Goal: Information Seeking & Learning: Learn about a topic

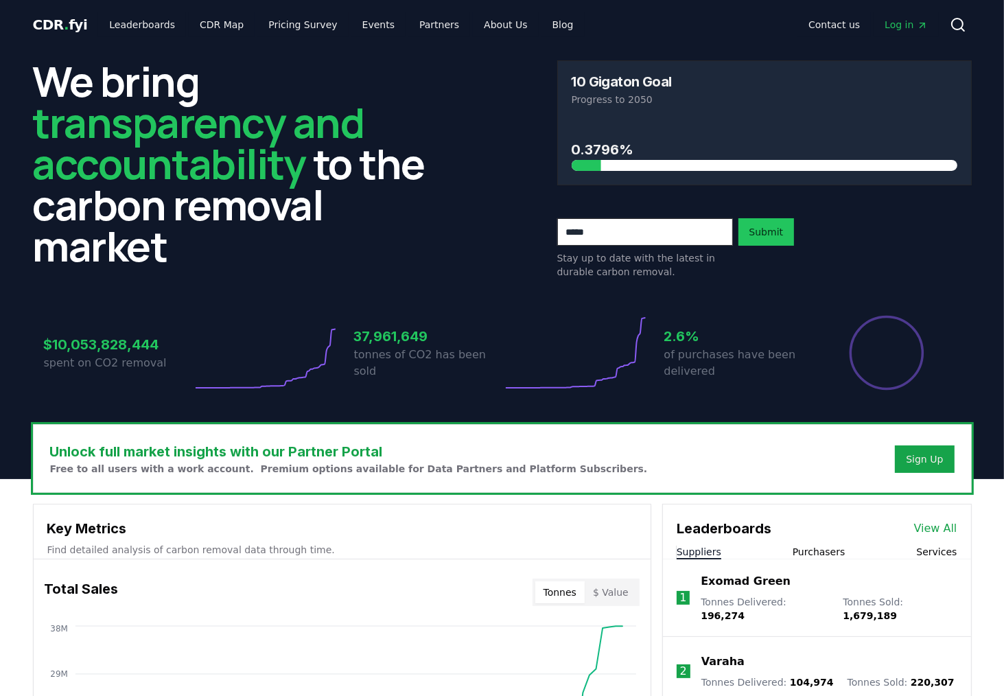
click at [945, 526] on link "View All" at bounding box center [935, 528] width 43 height 16
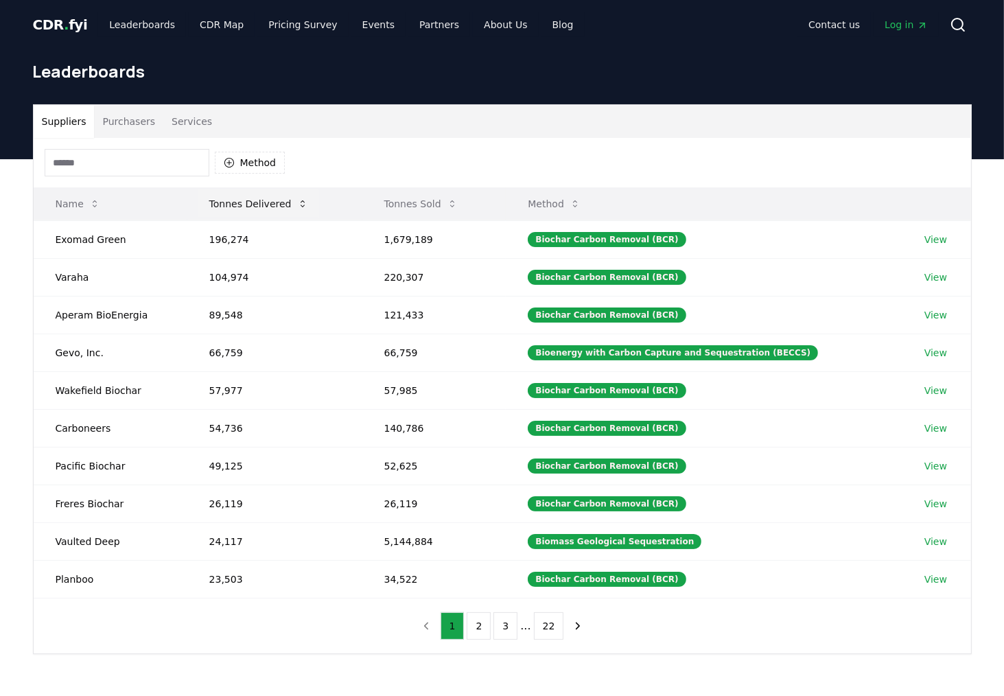
click at [297, 203] on icon at bounding box center [302, 203] width 11 height 11
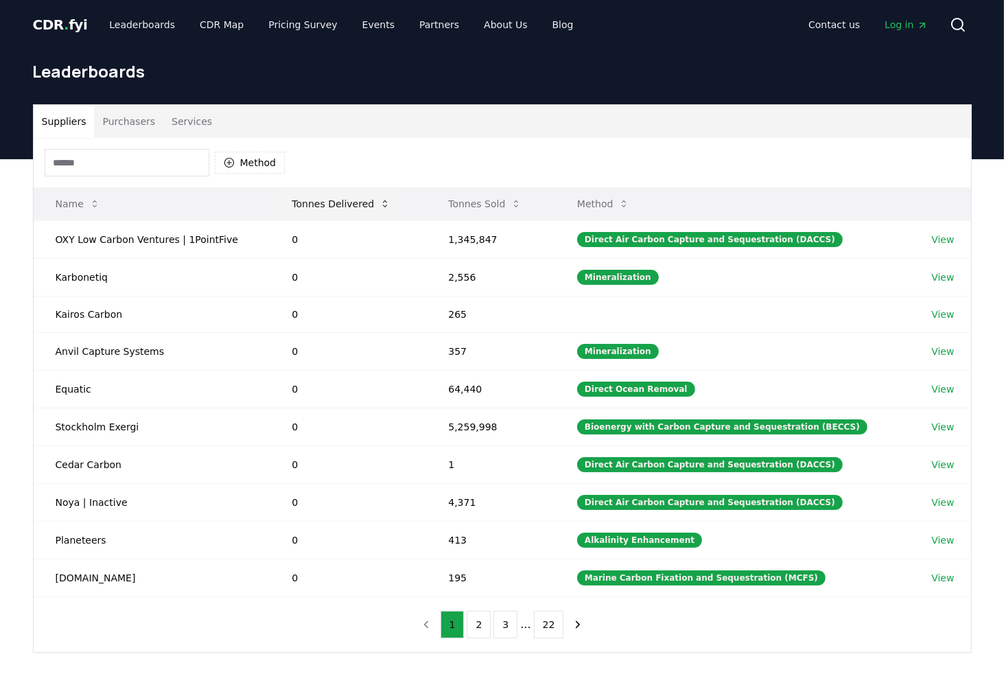
click at [338, 200] on button "Tonnes Delivered" at bounding box center [341, 203] width 121 height 27
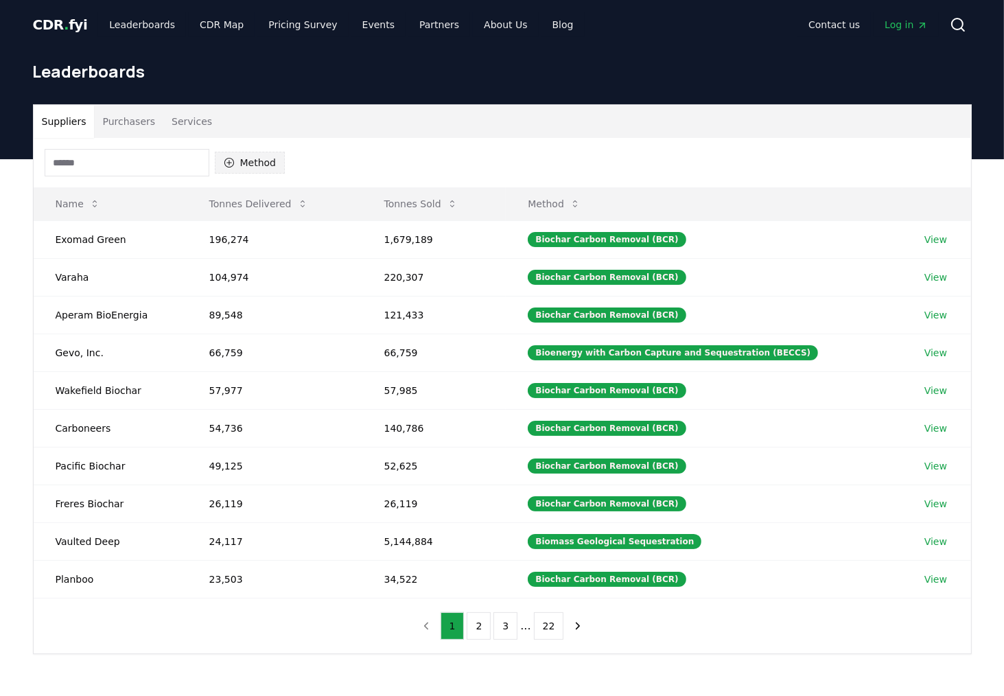
click at [228, 160] on icon "button" at bounding box center [229, 162] width 11 height 11
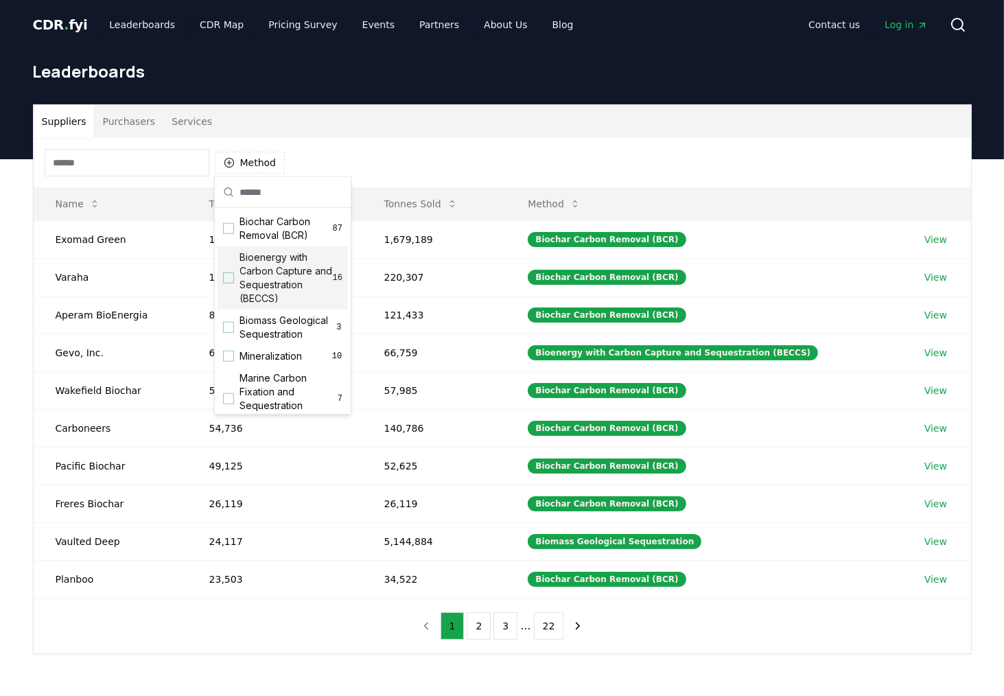
click at [231, 278] on div "Suggestions" at bounding box center [228, 278] width 11 height 11
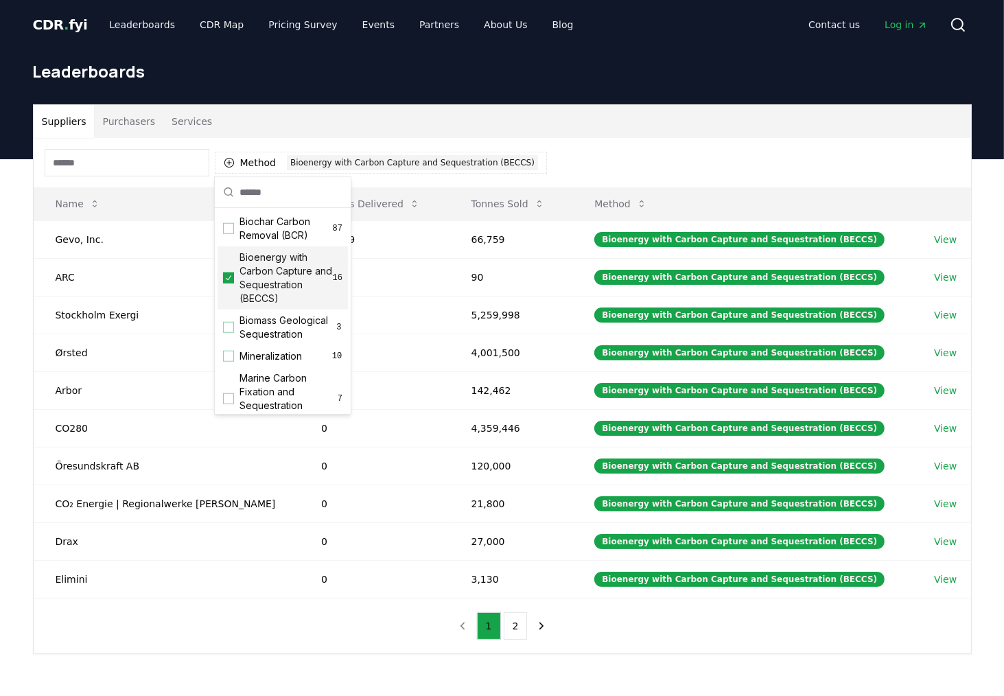
click at [614, 144] on div "Method 1 Bioenergy with Carbon Capture and Sequestration (BECCS)" at bounding box center [503, 162] width 938 height 49
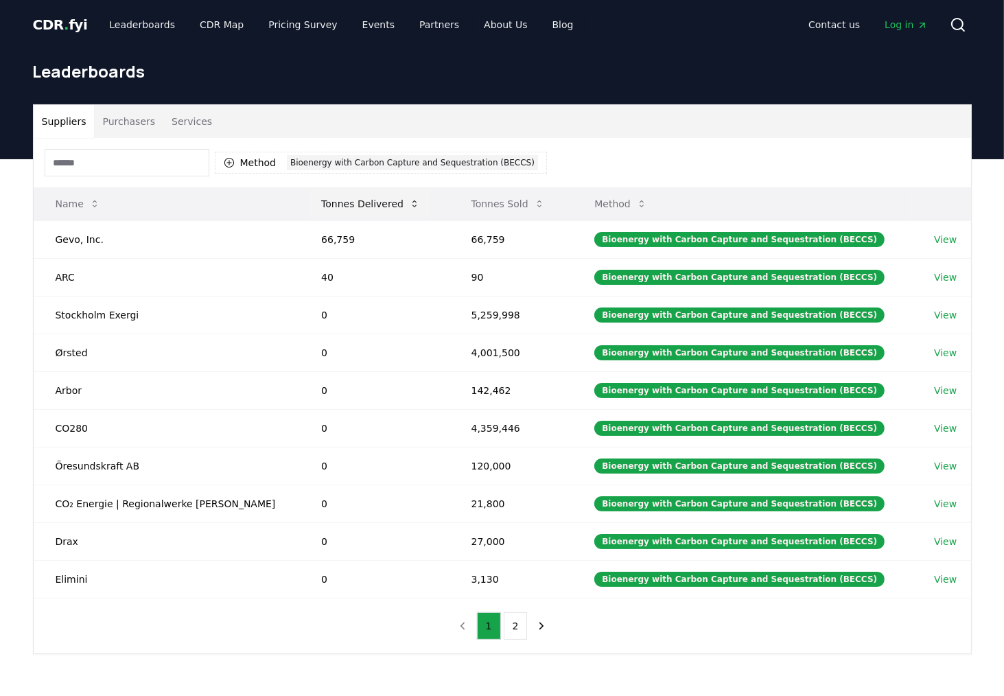
click at [351, 198] on button "Tonnes Delivered" at bounding box center [370, 203] width 121 height 27
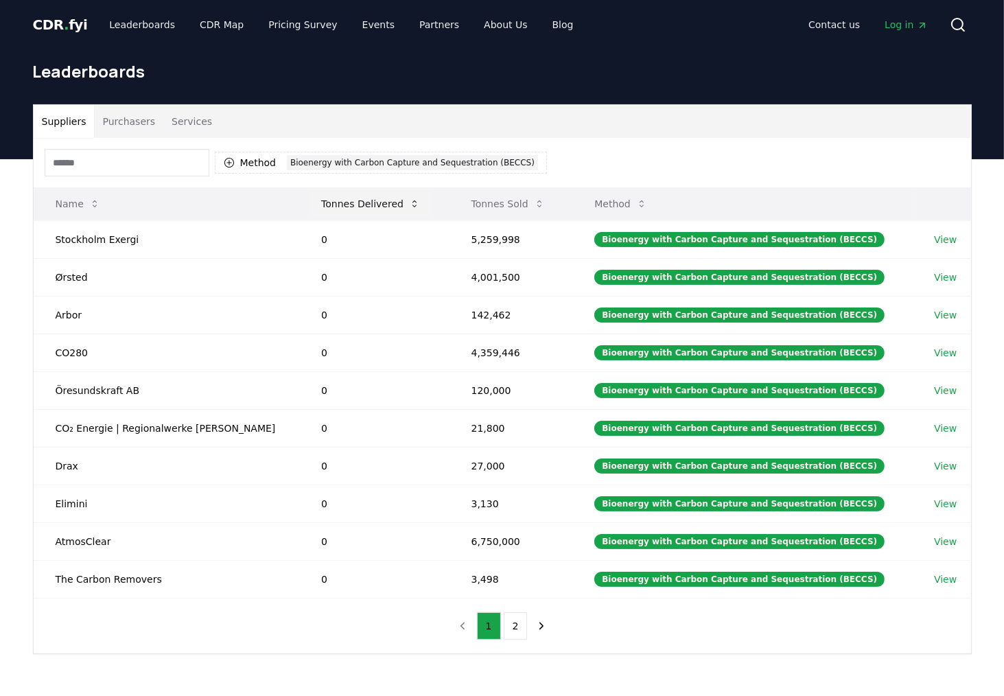
click at [357, 207] on button "Tonnes Delivered" at bounding box center [370, 203] width 121 height 27
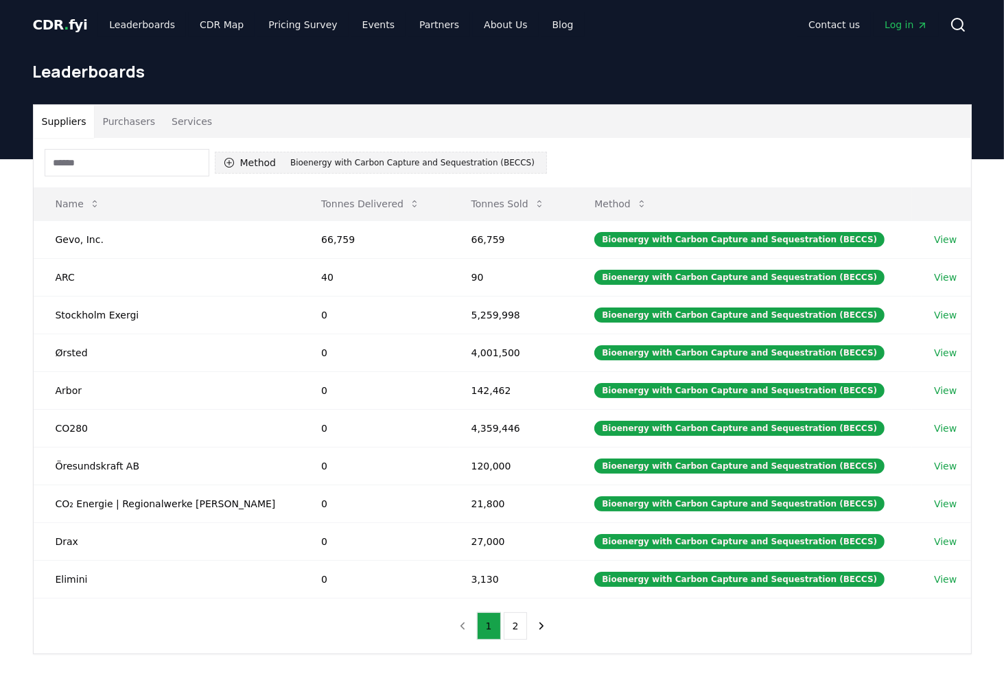
click at [230, 161] on icon "button" at bounding box center [229, 162] width 11 height 11
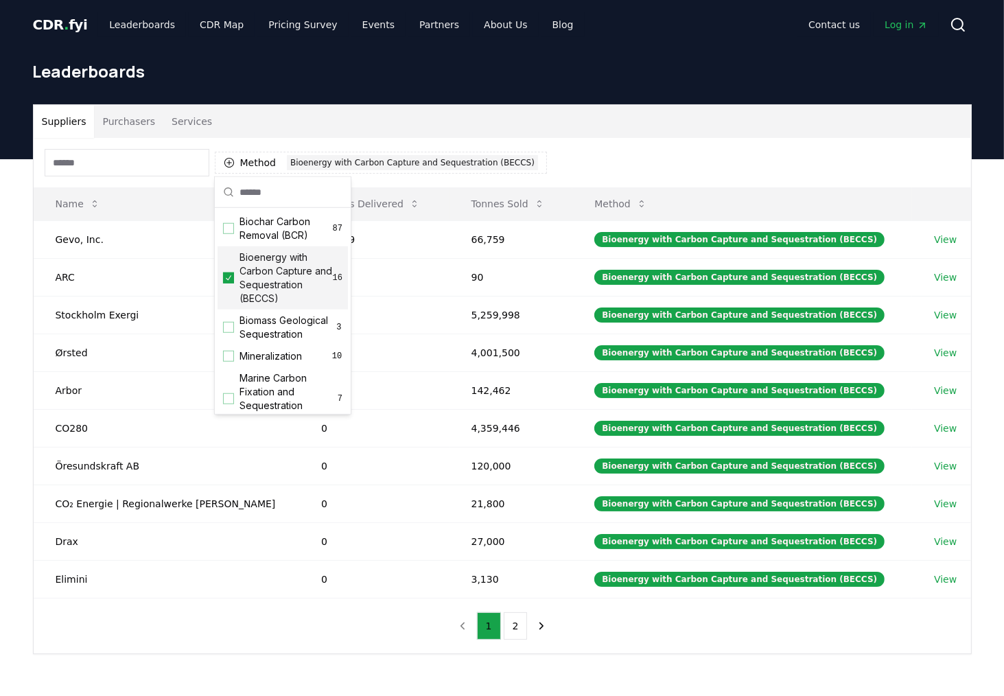
click at [225, 276] on icon "Suggestions" at bounding box center [229, 278] width 10 height 11
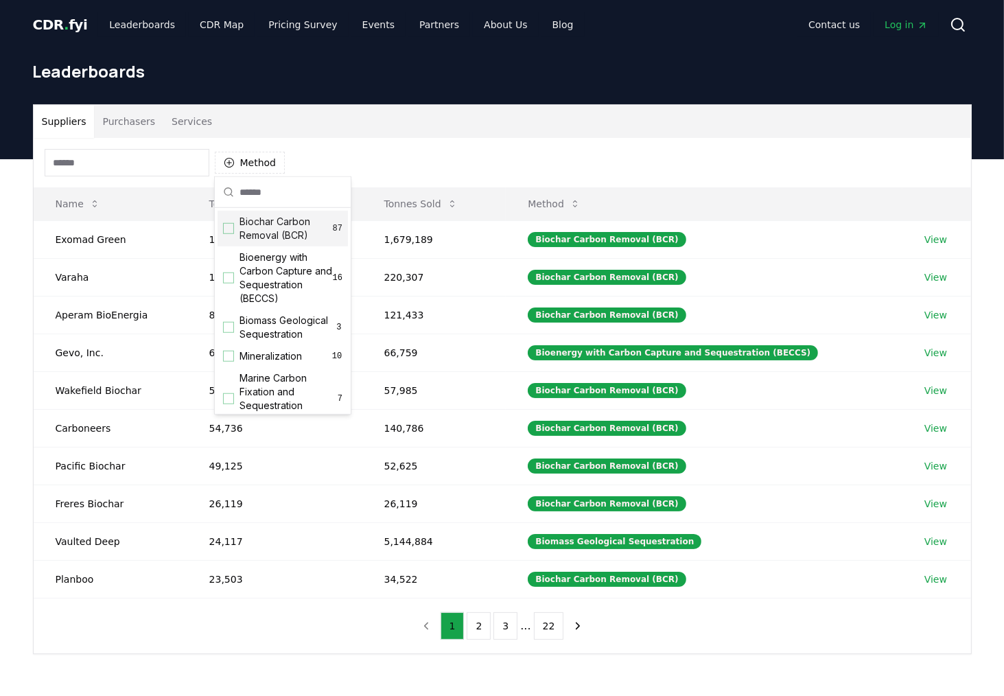
click at [485, 156] on div "Method" at bounding box center [503, 162] width 938 height 49
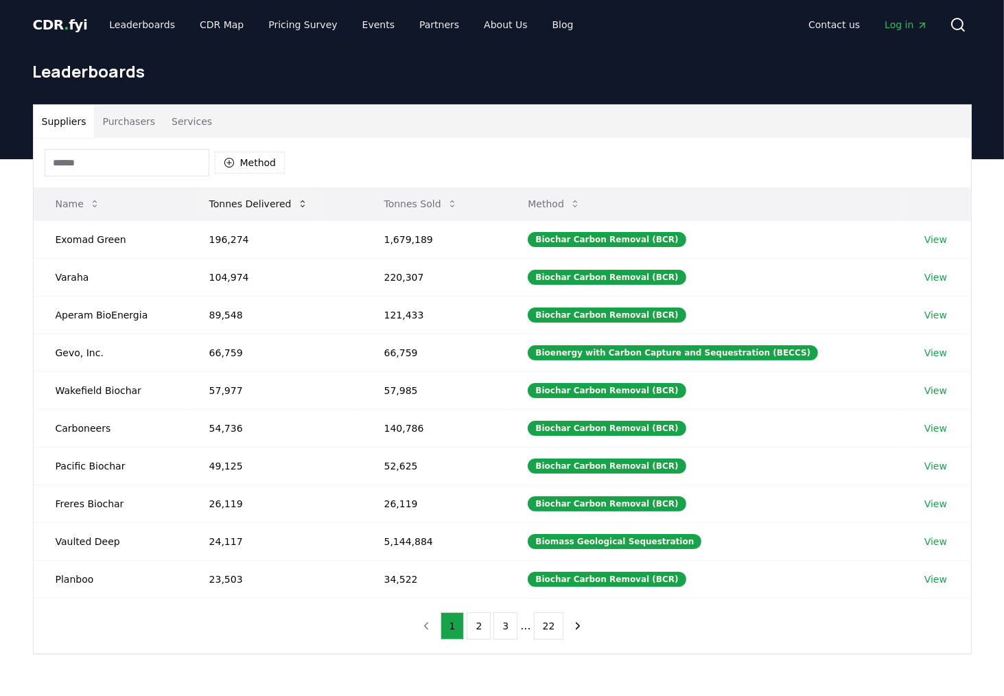
click at [277, 196] on button "Tonnes Delivered" at bounding box center [258, 203] width 121 height 27
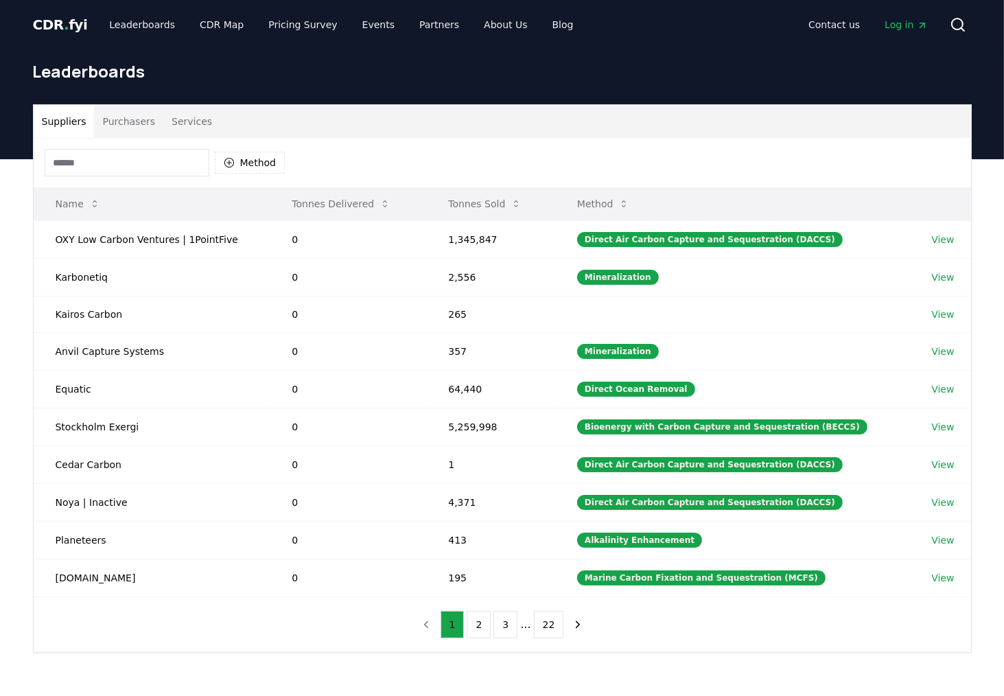
drag, startPoint x: 295, startPoint y: 199, endPoint x: 330, endPoint y: 201, distance: 35.1
click at [295, 198] on button "Tonnes Delivered" at bounding box center [341, 203] width 121 height 27
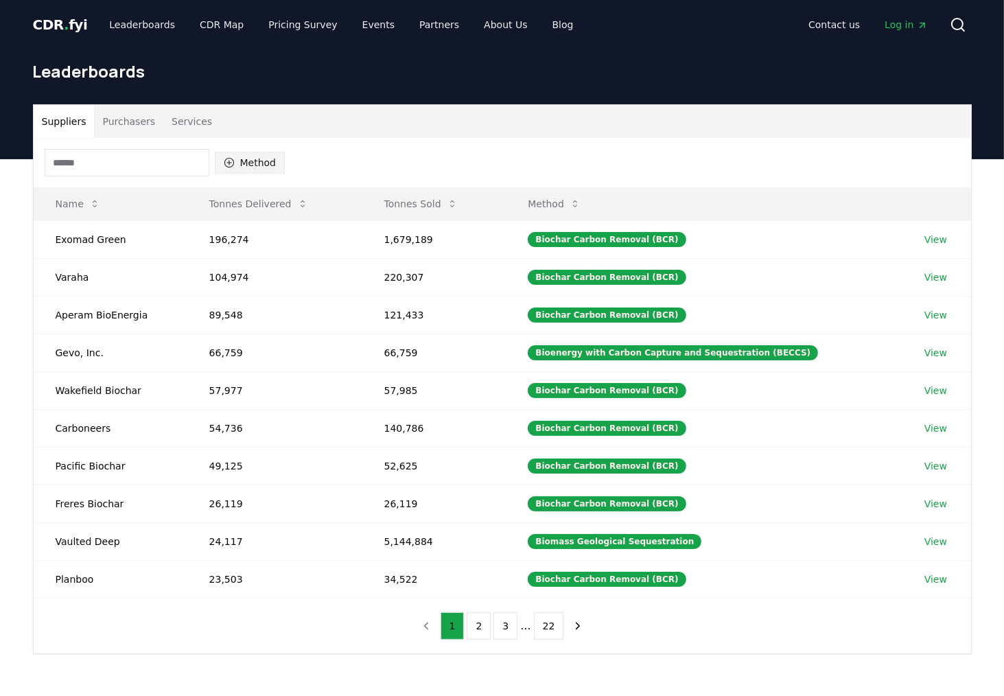
click at [228, 157] on icon "button" at bounding box center [229, 162] width 11 height 11
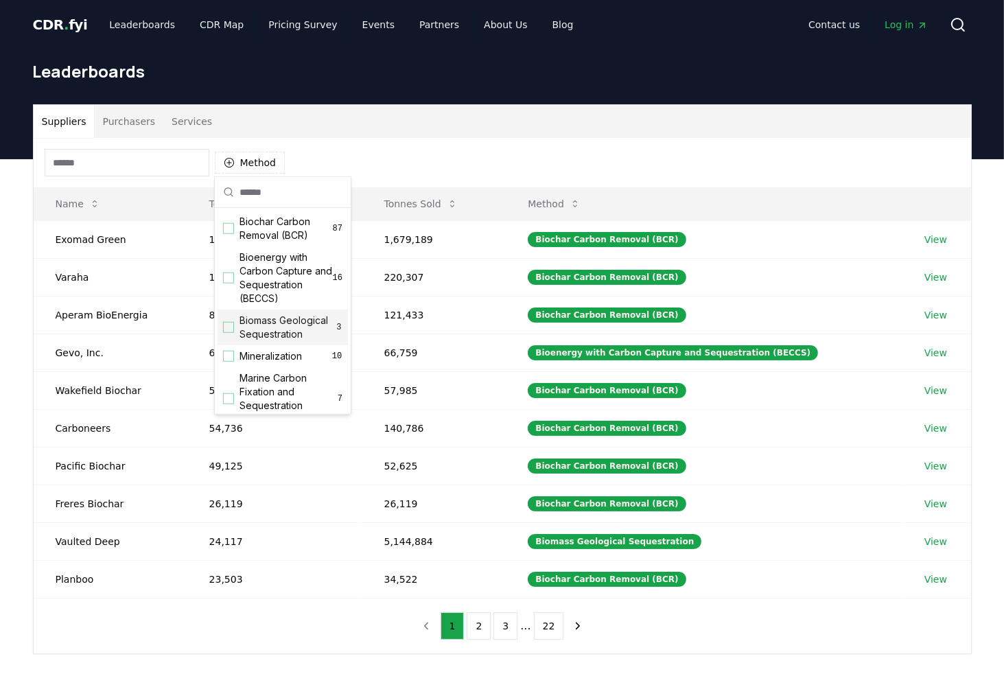
click at [231, 333] on div "Suggestions" at bounding box center [228, 327] width 11 height 11
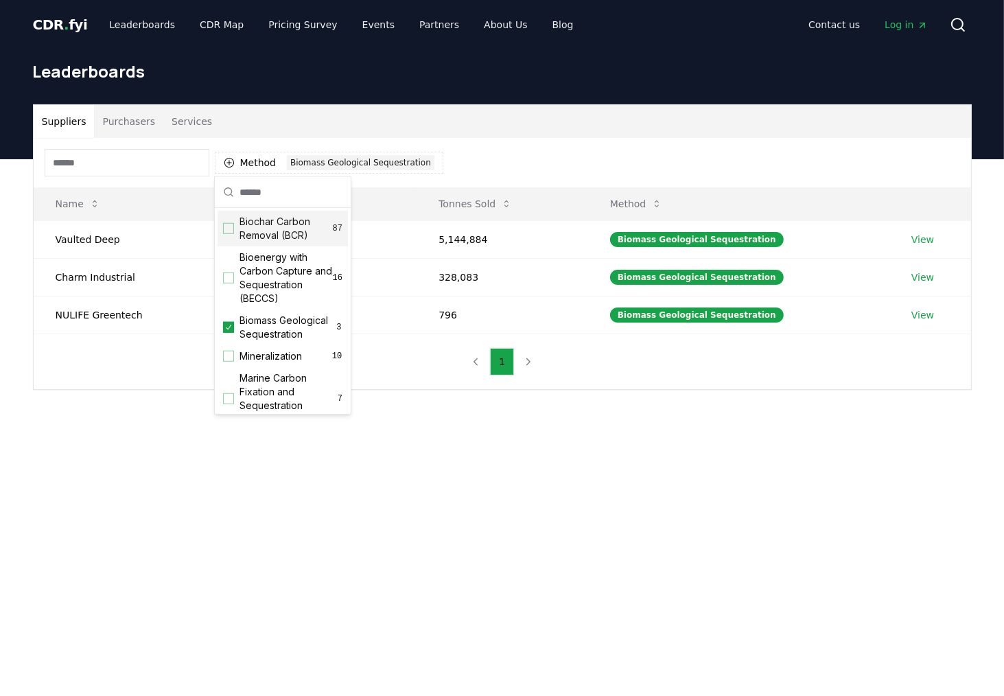
click at [478, 109] on div "Suppliers Purchasers Services" at bounding box center [503, 121] width 938 height 33
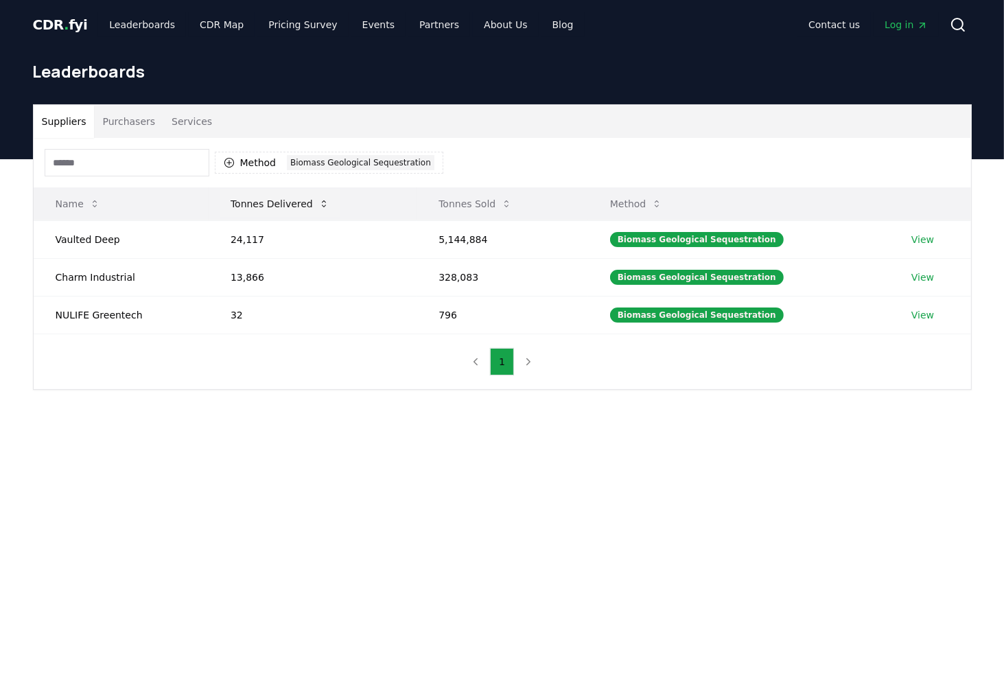
click at [310, 203] on button "Tonnes Delivered" at bounding box center [280, 203] width 121 height 27
click at [230, 160] on icon "button" at bounding box center [229, 162] width 11 height 11
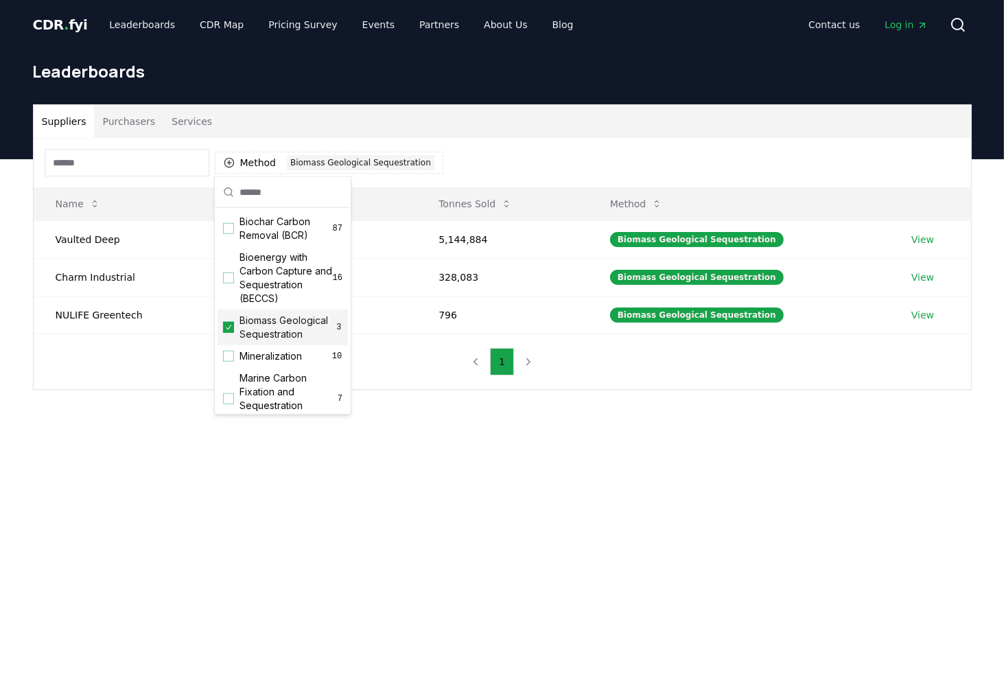
drag, startPoint x: 231, startPoint y: 334, endPoint x: 249, endPoint y: 310, distance: 29.9
click at [231, 333] on icon "Suggestions" at bounding box center [229, 327] width 10 height 11
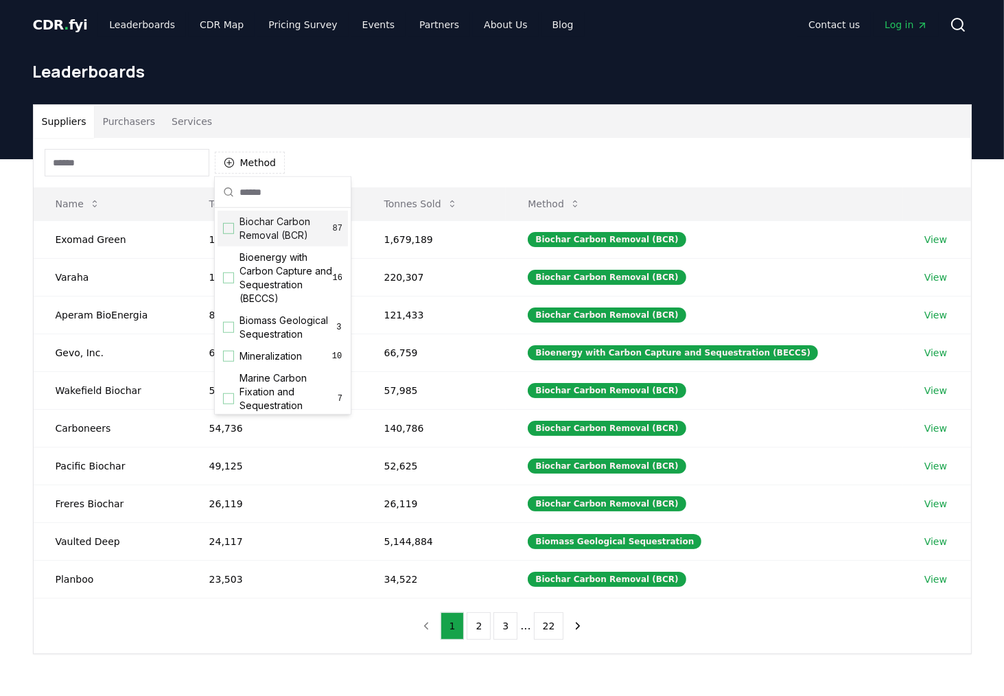
drag, startPoint x: 461, startPoint y: 154, endPoint x: 310, endPoint y: 183, distance: 153.6
click at [459, 154] on div "Method" at bounding box center [503, 162] width 938 height 49
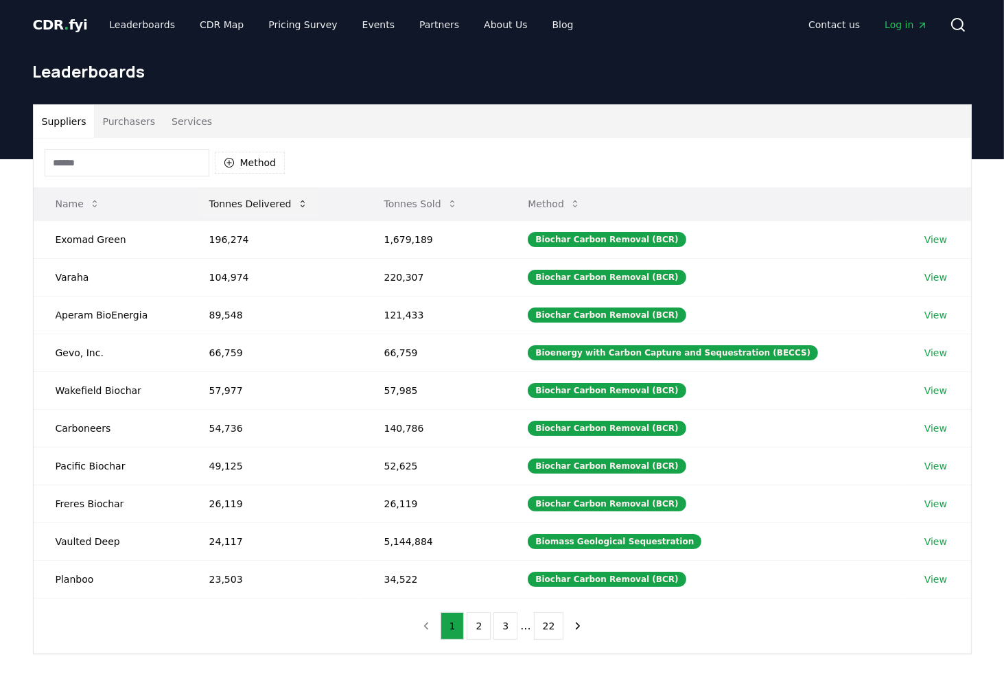
click at [258, 200] on button "Tonnes Delivered" at bounding box center [258, 203] width 121 height 27
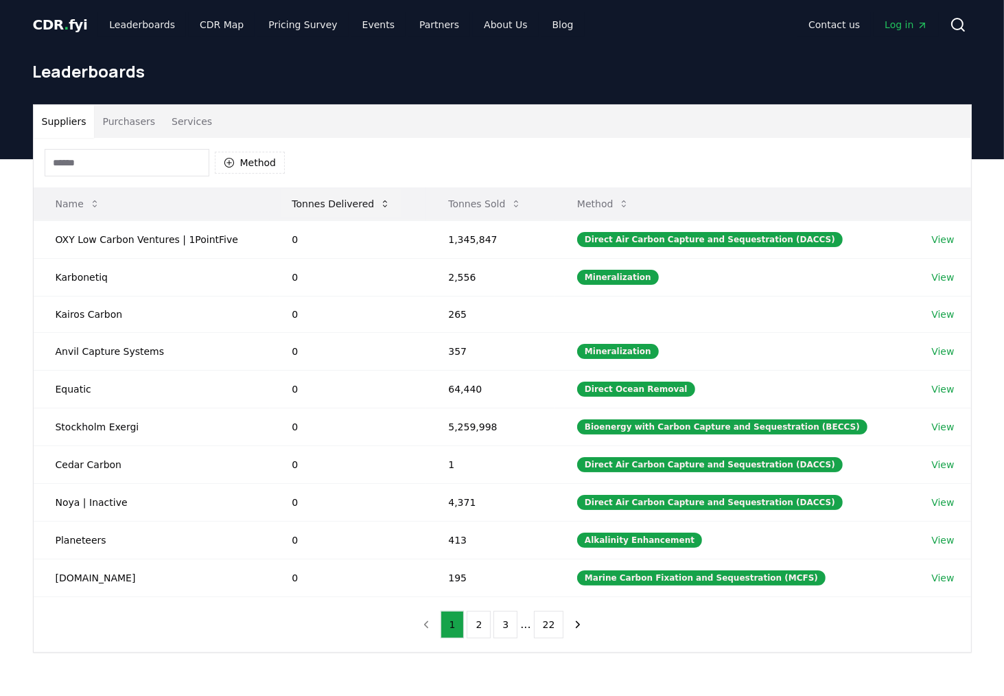
click at [338, 200] on button "Tonnes Delivered" at bounding box center [341, 203] width 121 height 27
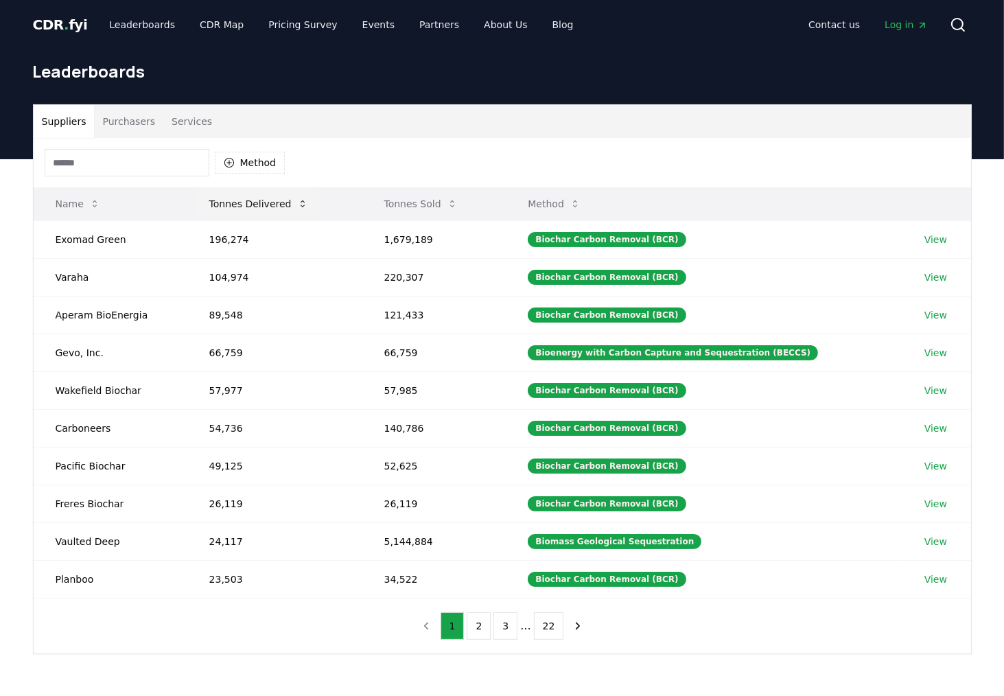
click at [279, 203] on button "Tonnes Delivered" at bounding box center [258, 203] width 121 height 27
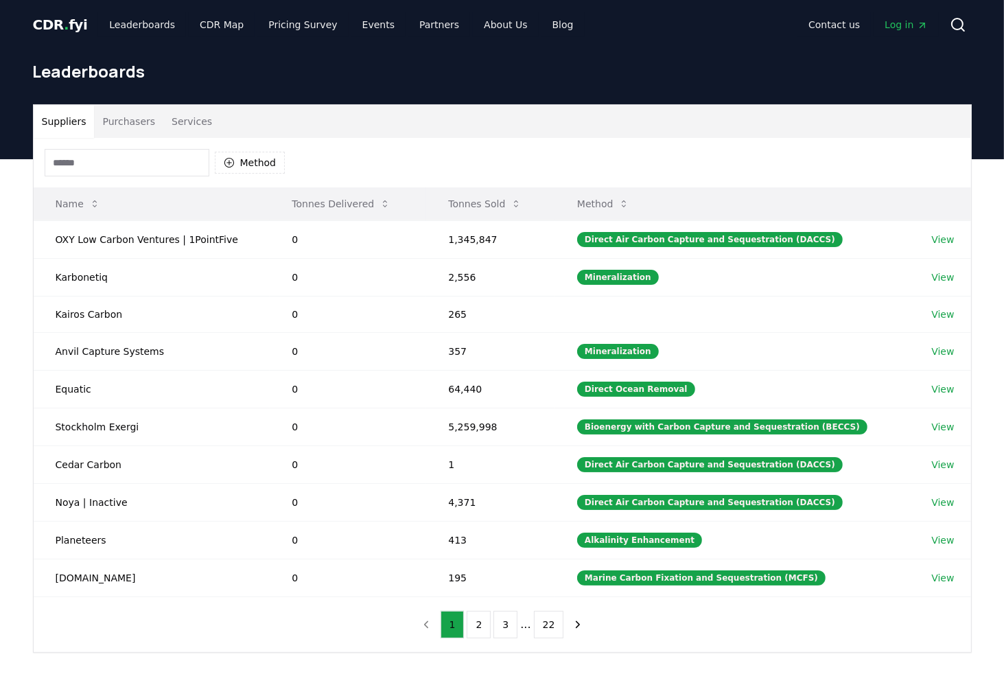
click at [347, 202] on button "Tonnes Delivered" at bounding box center [341, 203] width 121 height 27
